Goal: Transaction & Acquisition: Purchase product/service

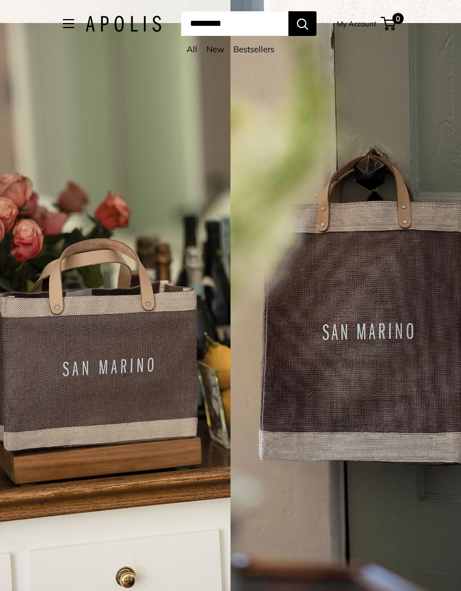
click at [194, 45] on link "All" at bounding box center [191, 49] width 11 height 11
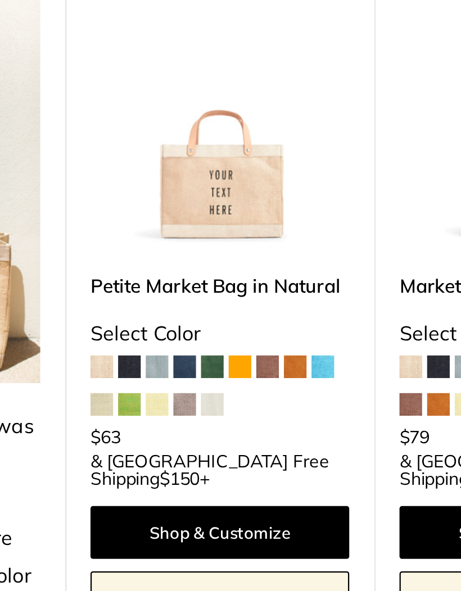
click at [197, 376] on span at bounding box center [202, 381] width 10 height 10
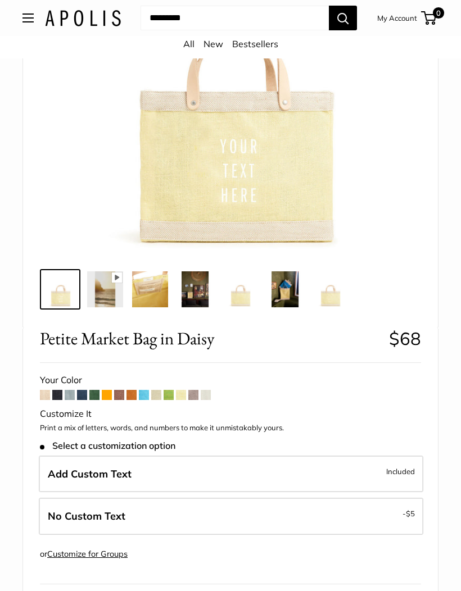
scroll to position [207, 0]
click at [207, 396] on span at bounding box center [206, 395] width 10 height 10
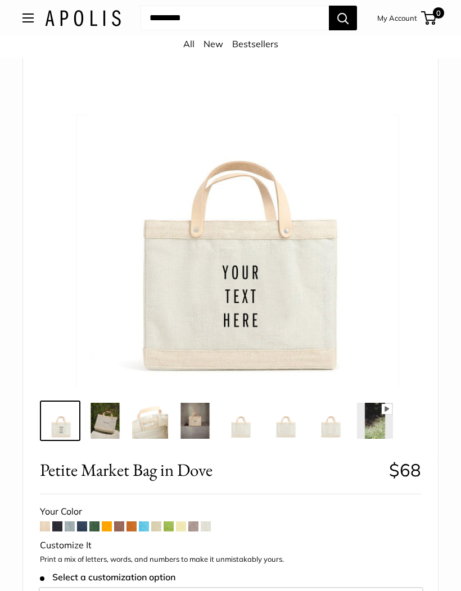
scroll to position [77, 0]
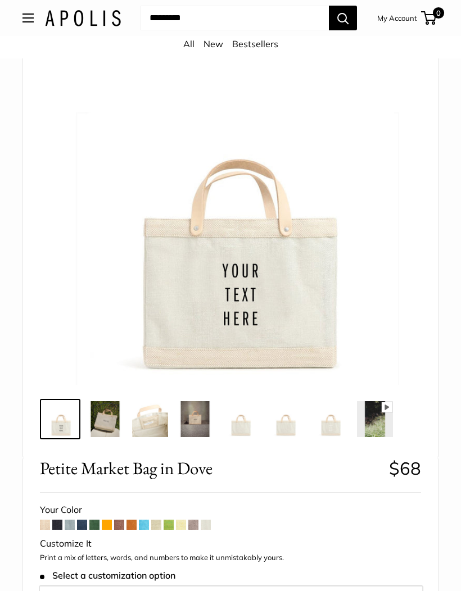
click at [197, 524] on span at bounding box center [193, 525] width 10 height 10
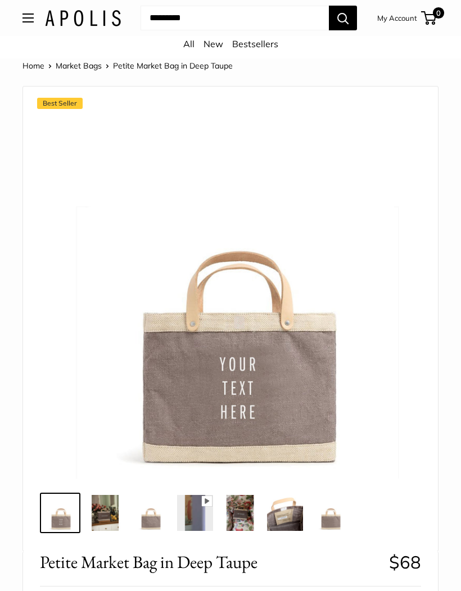
click at [92, 65] on link "Market Bags" at bounding box center [79, 66] width 46 height 10
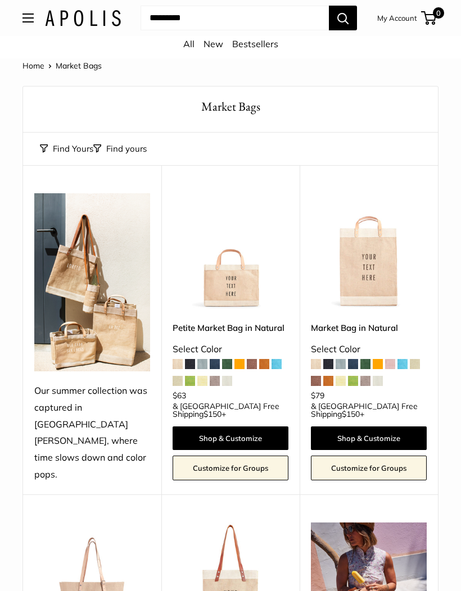
click at [27, 22] on button "Open menu" at bounding box center [27, 17] width 11 height 9
